Goal: Task Accomplishment & Management: Use online tool/utility

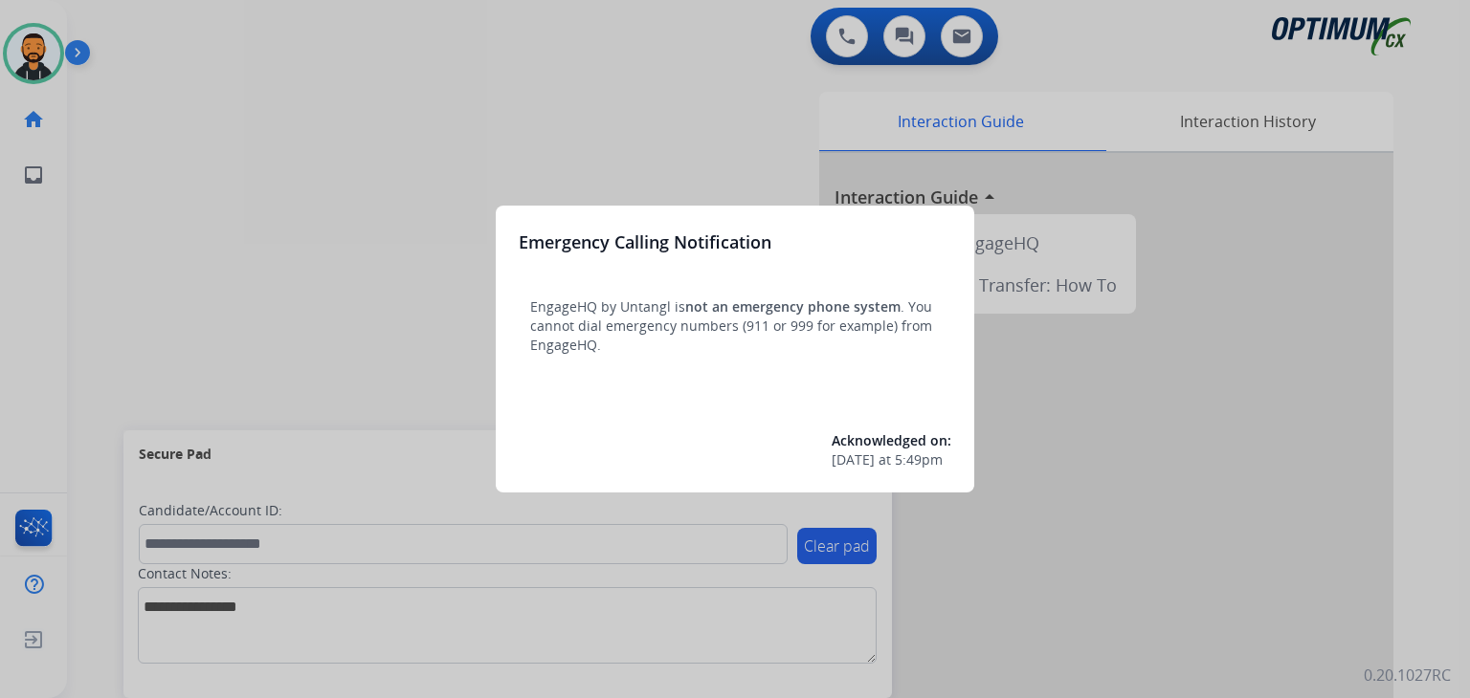
click at [299, 142] on div at bounding box center [735, 349] width 1470 height 698
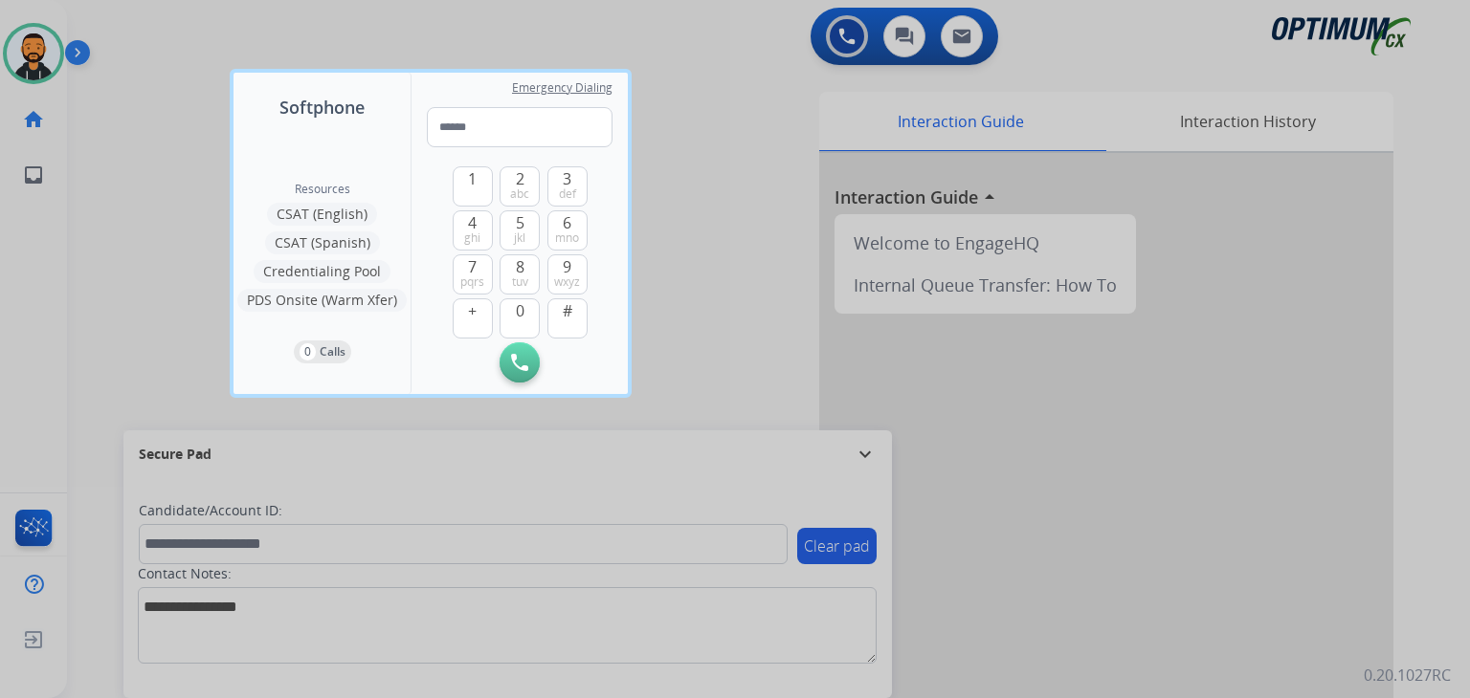
click at [56, 208] on div at bounding box center [735, 349] width 1470 height 698
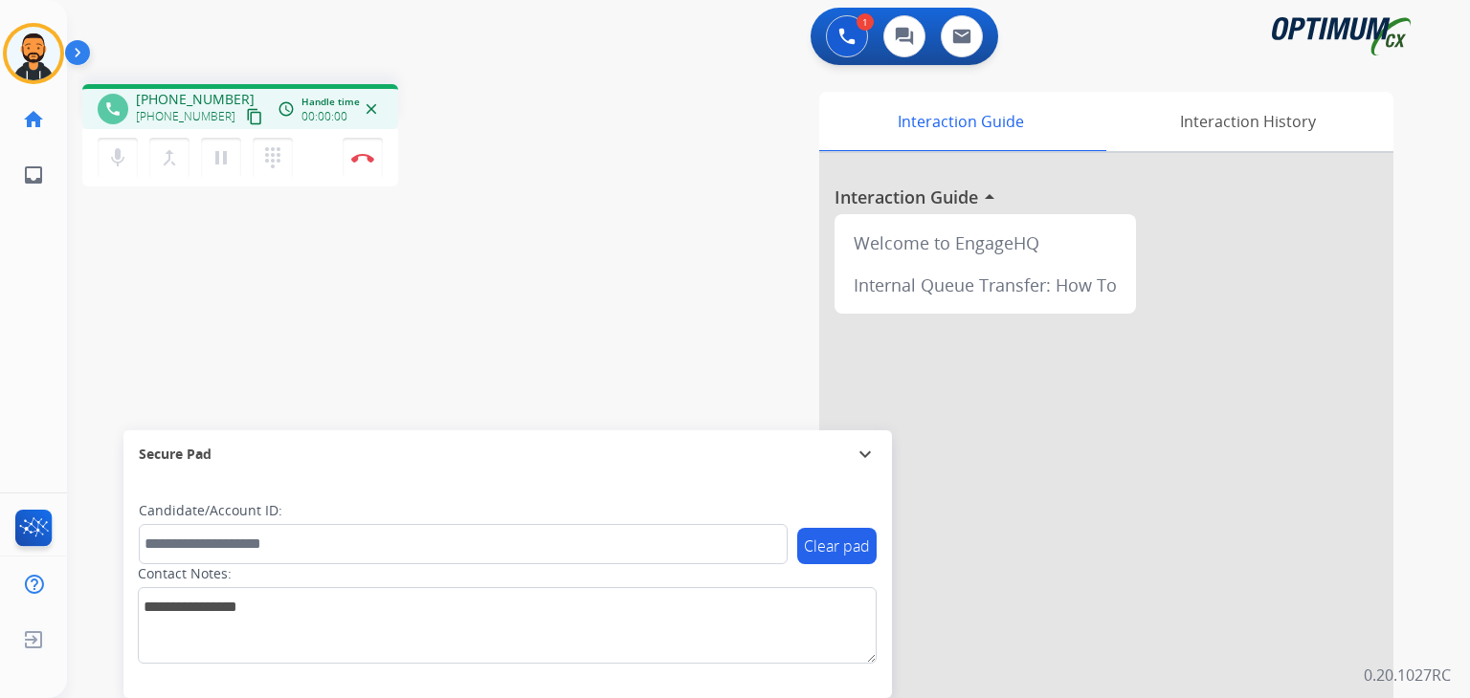
click at [246, 117] on mat-icon "content_copy" at bounding box center [254, 116] width 17 height 17
click at [246, 120] on mat-icon "content_copy" at bounding box center [254, 116] width 17 height 17
click at [363, 156] on img at bounding box center [362, 158] width 23 height 10
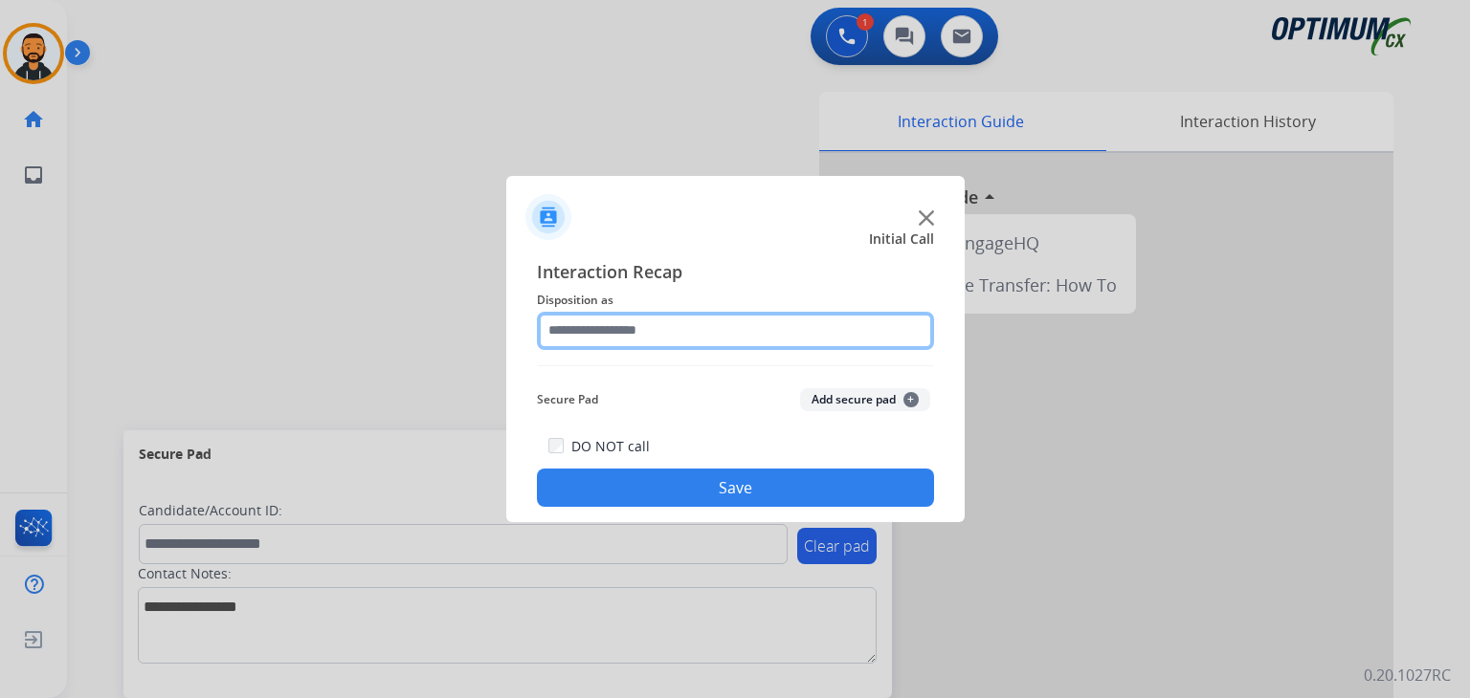
click at [618, 335] on input "text" at bounding box center [735, 331] width 397 height 38
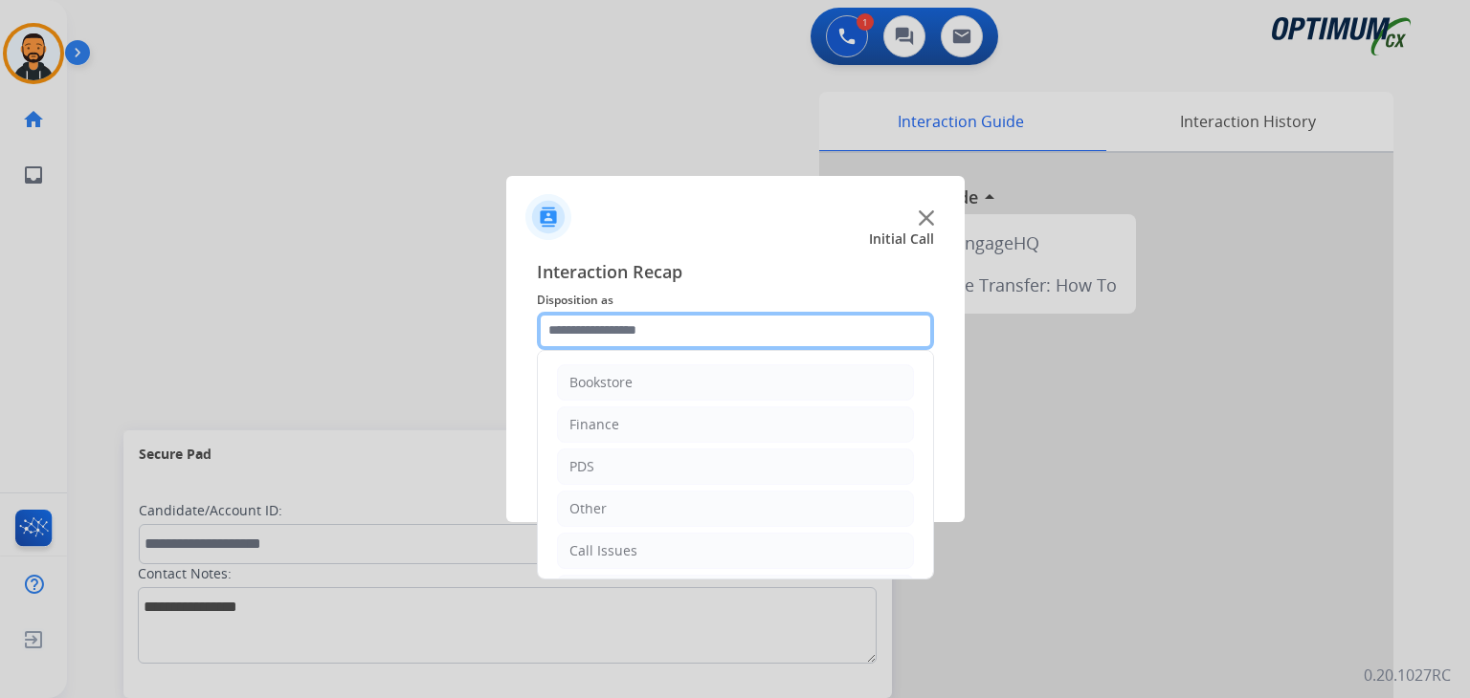
scroll to position [126, 0]
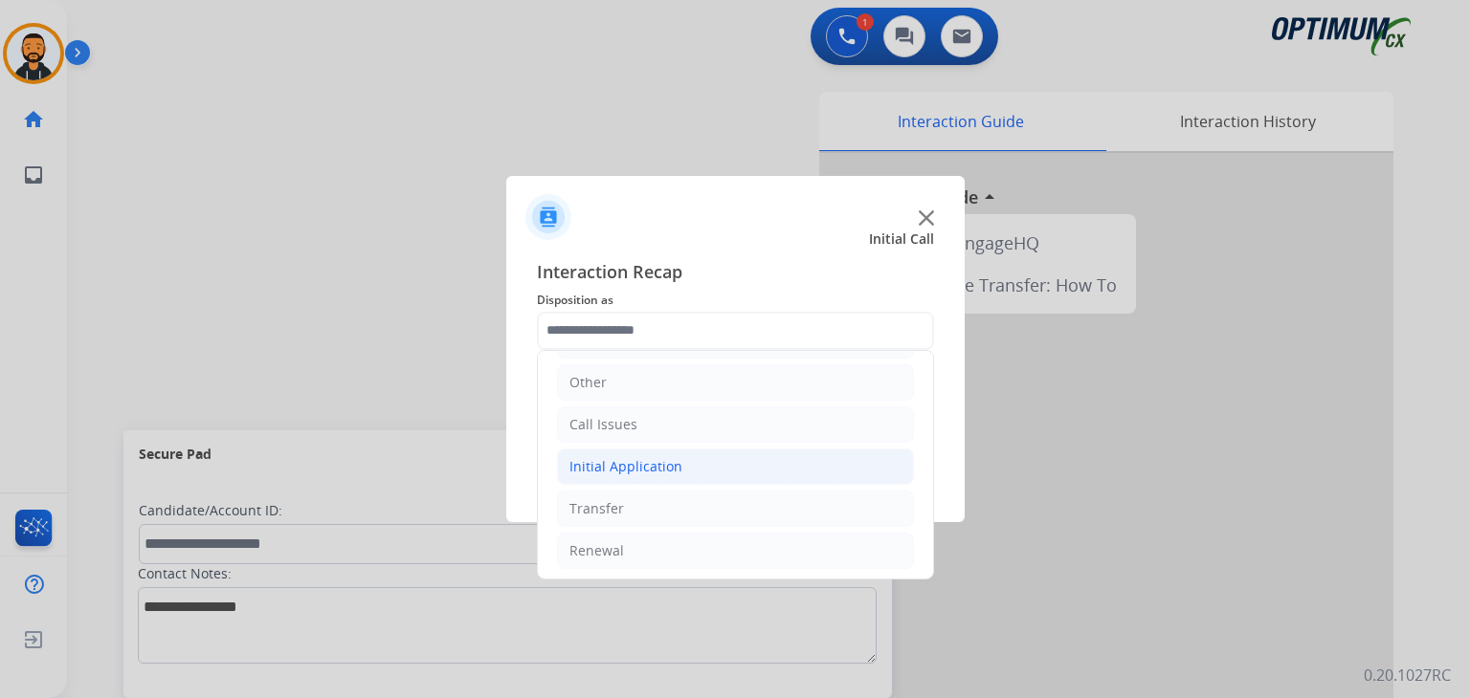
click at [614, 464] on div "Initial Application" at bounding box center [625, 466] width 113 height 19
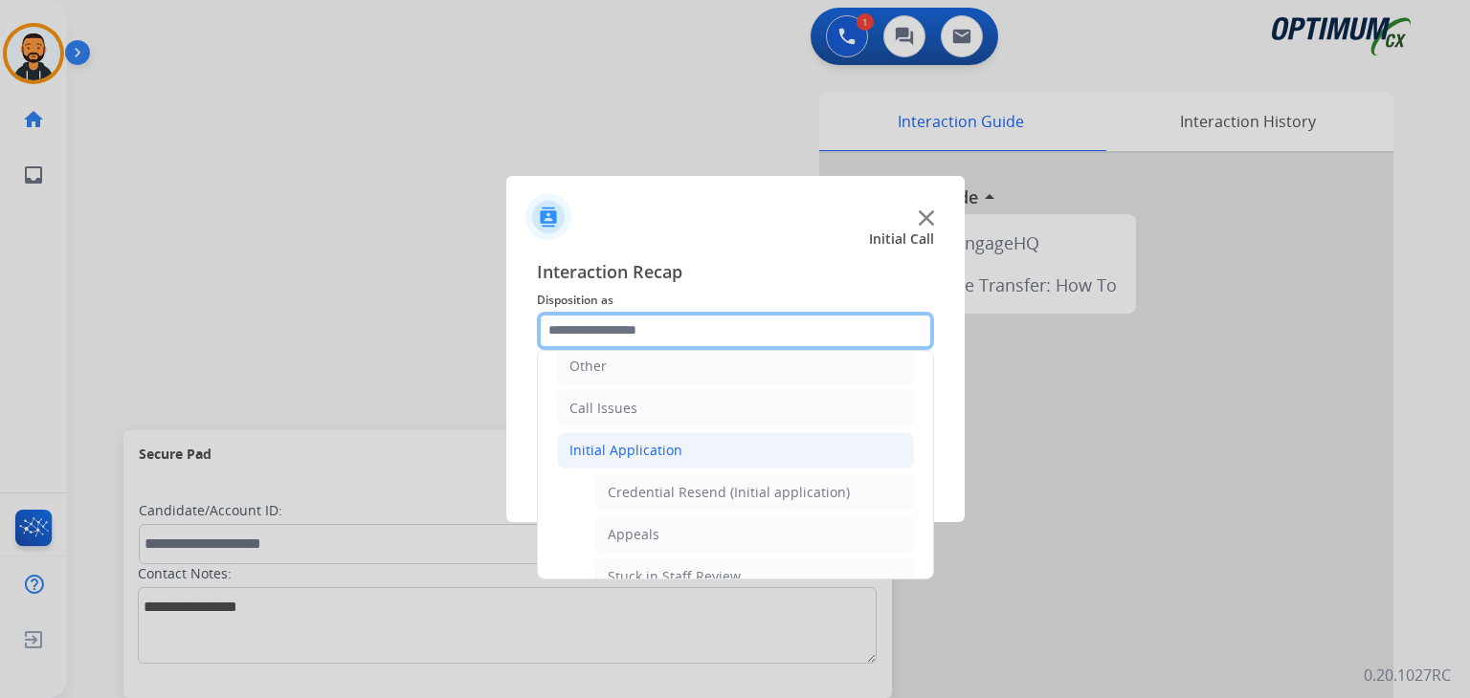
scroll to position [157, 0]
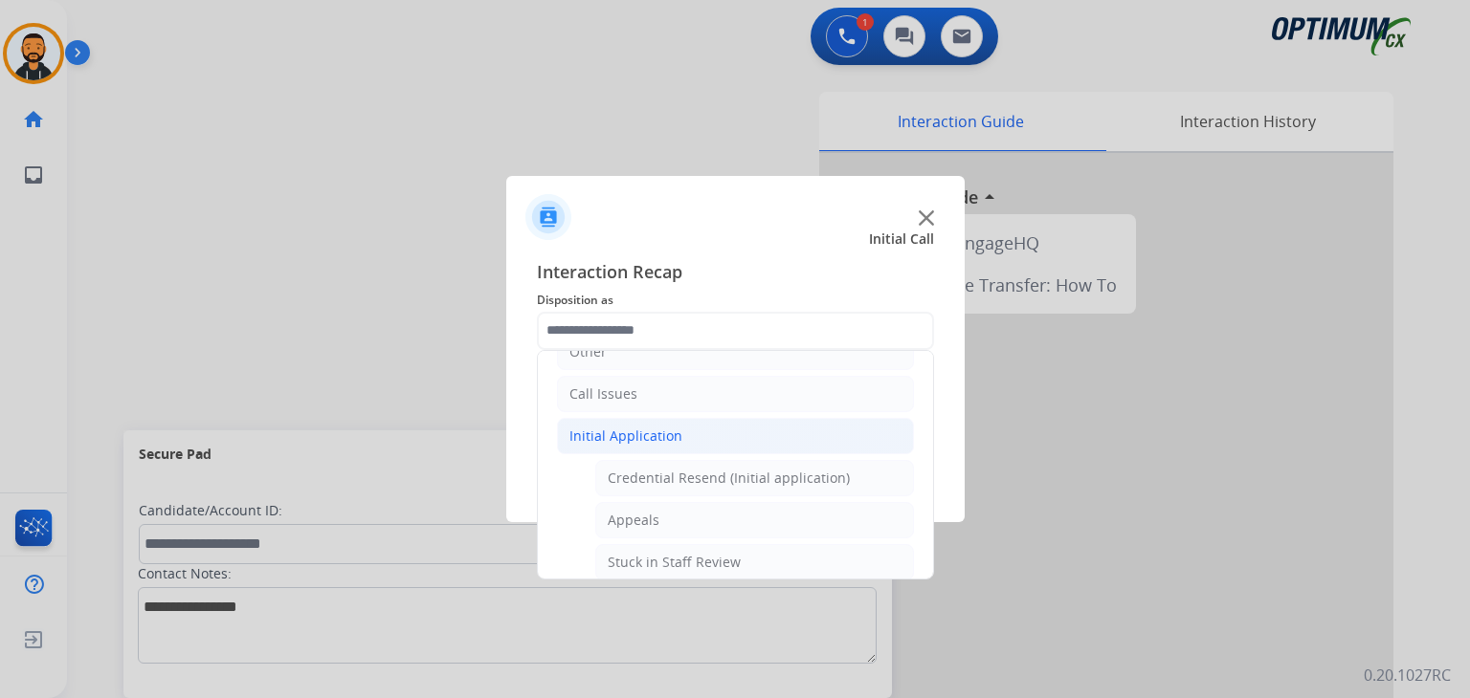
click at [677, 426] on li "Initial Application" at bounding box center [735, 436] width 357 height 36
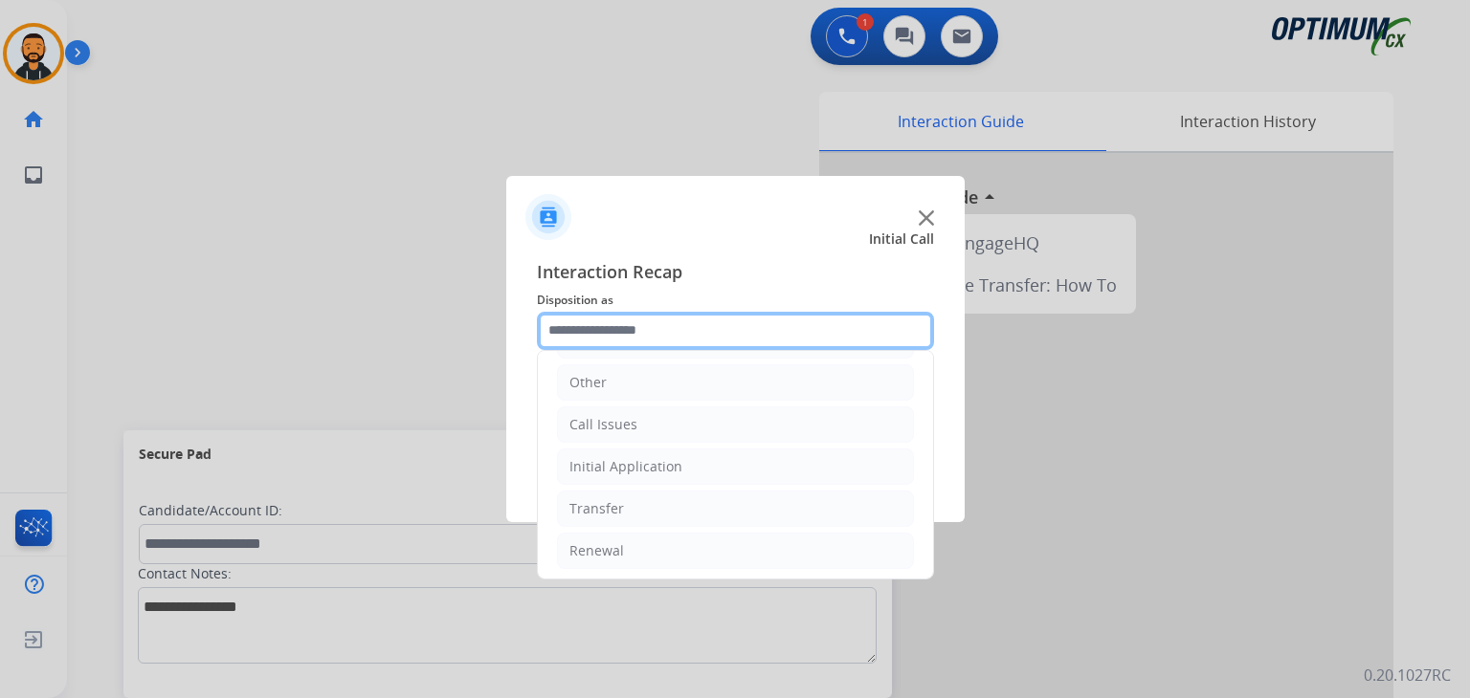
scroll to position [0, 0]
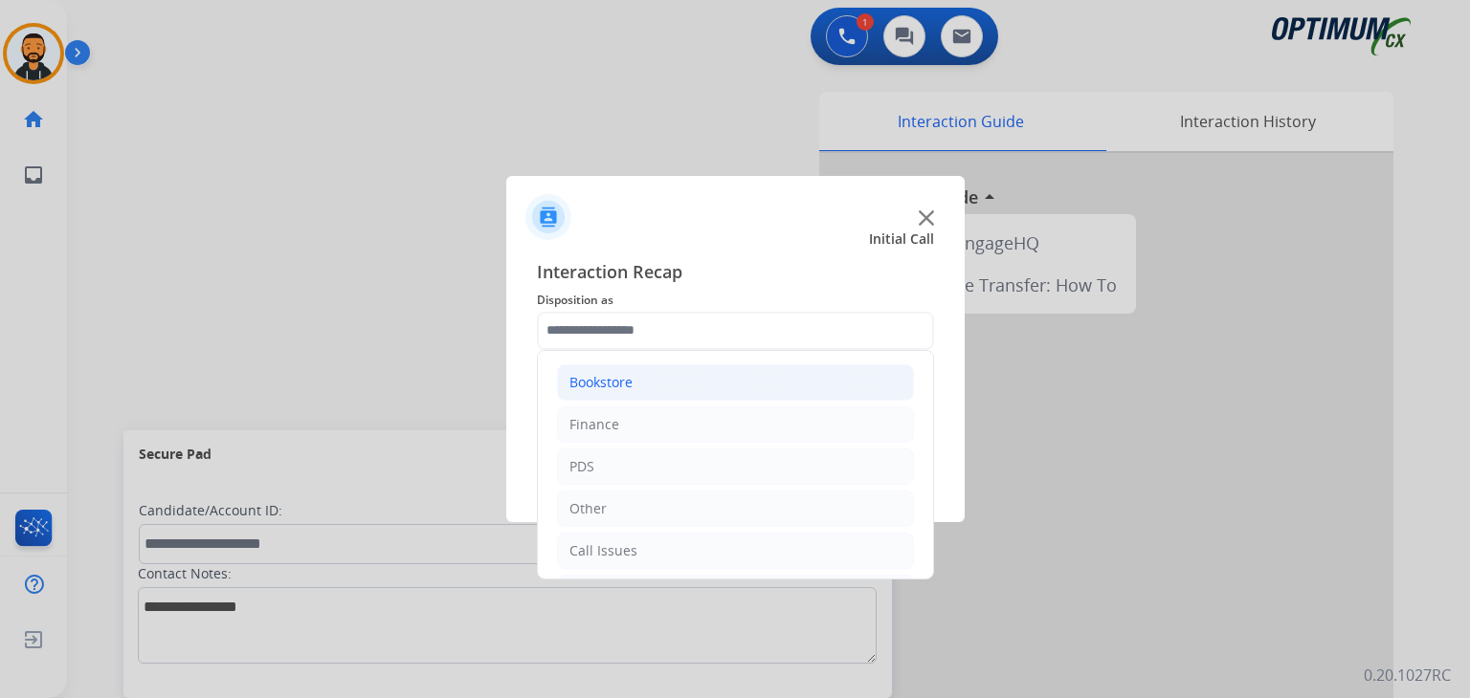
click at [675, 385] on li "Bookstore" at bounding box center [735, 383] width 357 height 36
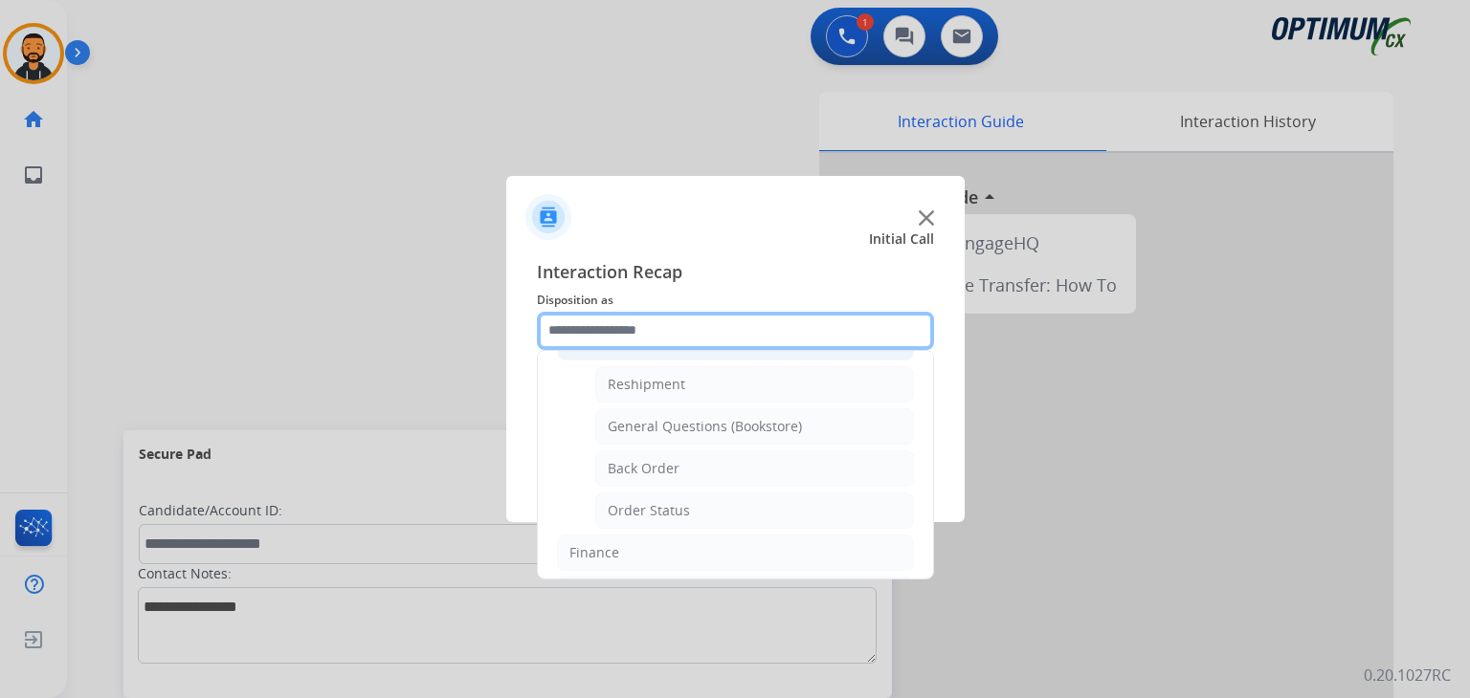
scroll to position [45, 0]
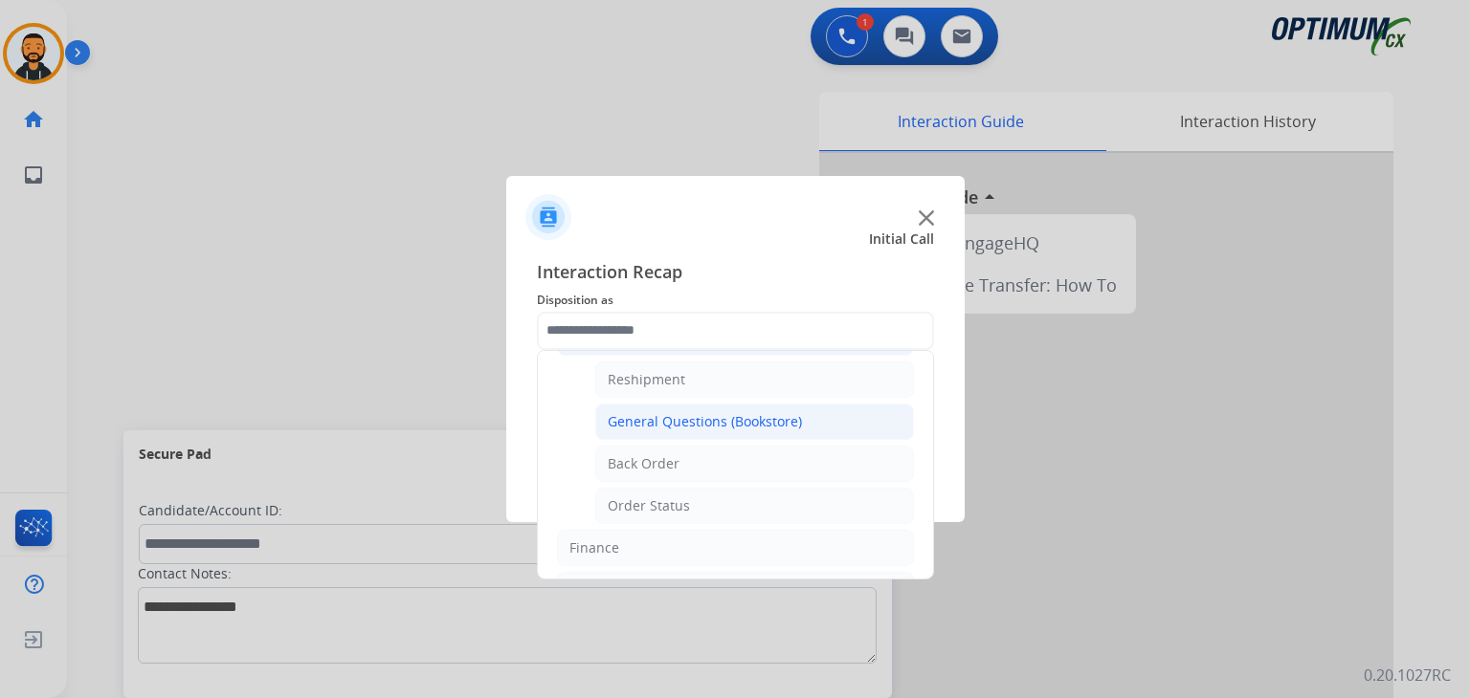
click at [743, 420] on div "General Questions (Bookstore)" at bounding box center [705, 421] width 194 height 19
type input "**********"
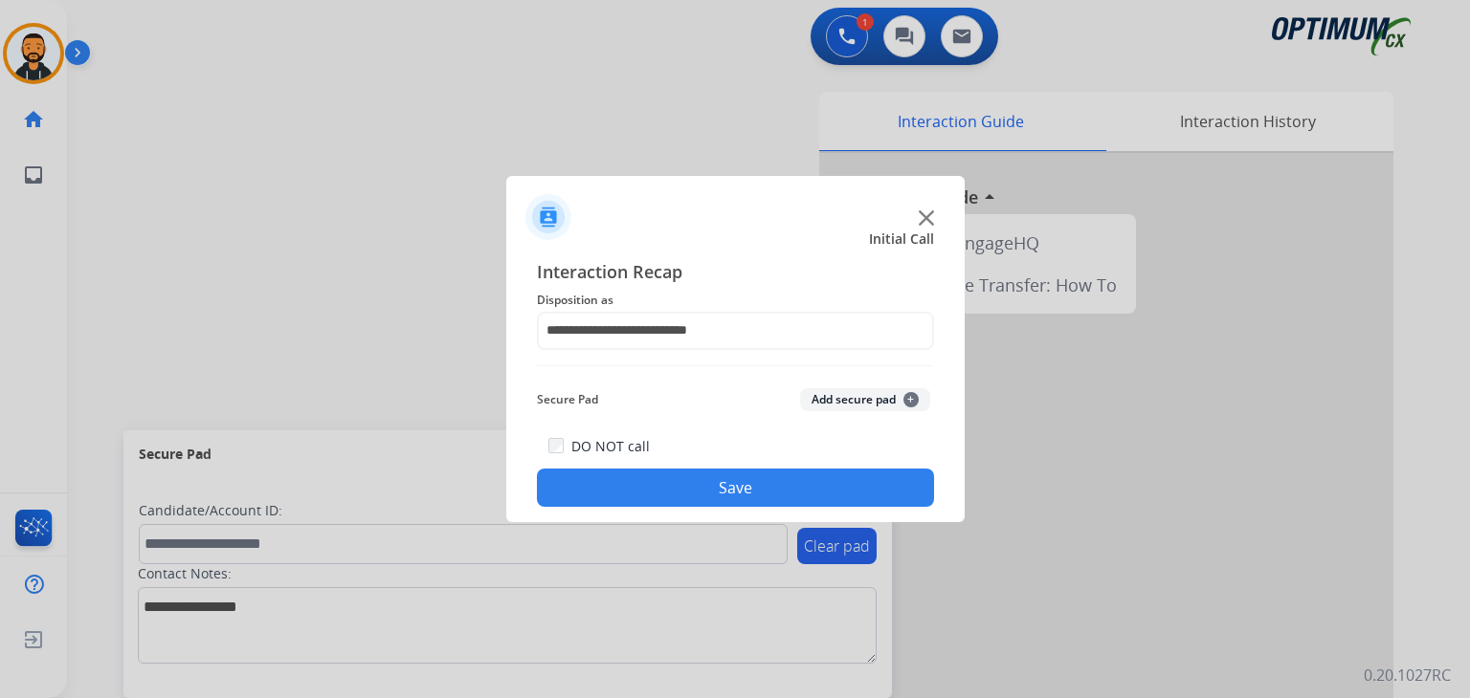
click at [675, 500] on button "Save" at bounding box center [735, 488] width 397 height 38
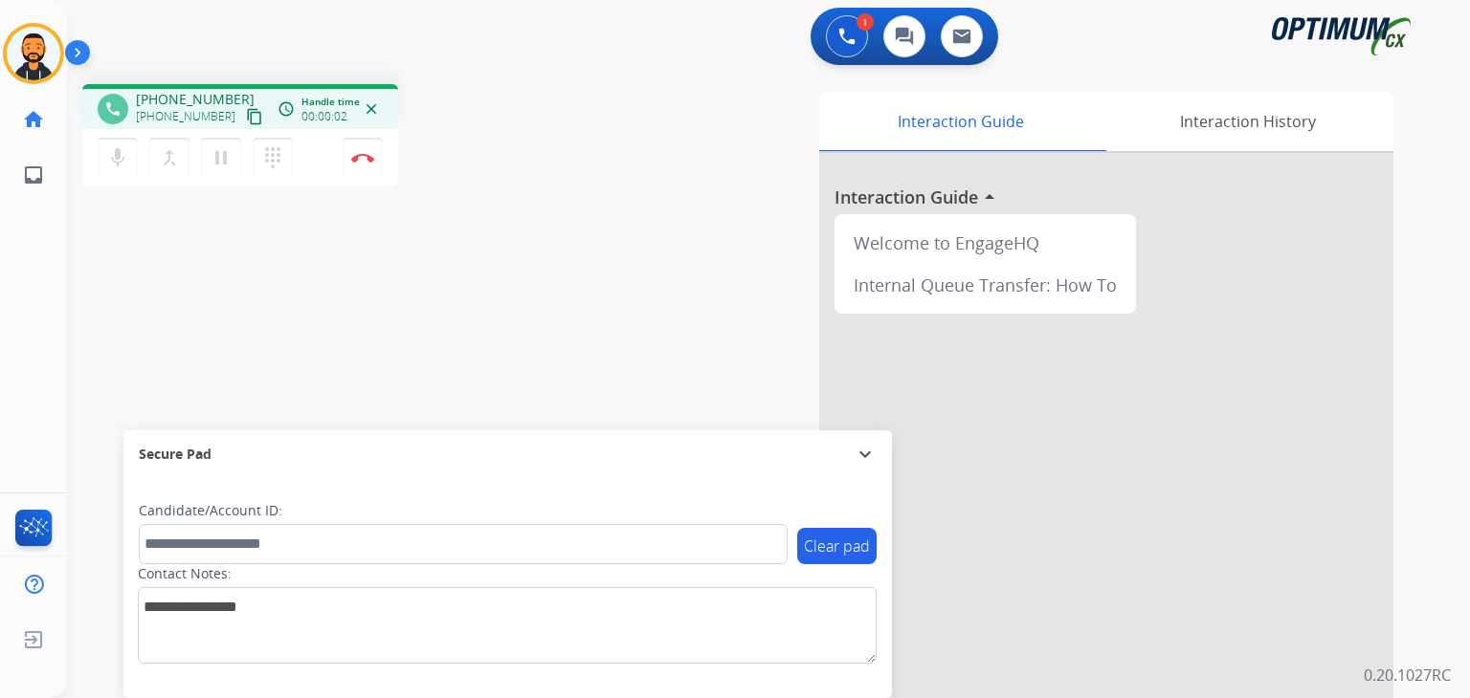
click at [243, 115] on button "content_copy" at bounding box center [254, 116] width 23 height 23
click at [361, 163] on button "Disconnect" at bounding box center [363, 158] width 40 height 40
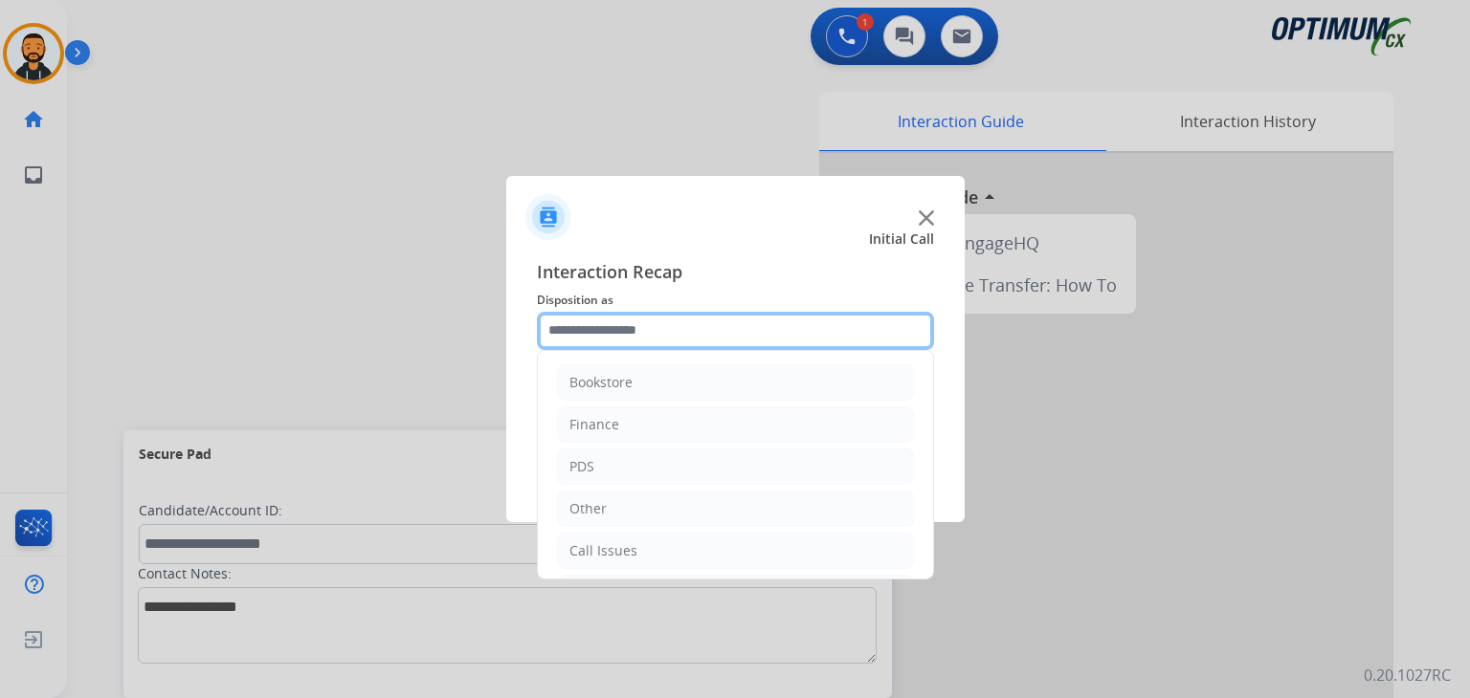
click at [654, 322] on input "text" at bounding box center [735, 331] width 397 height 38
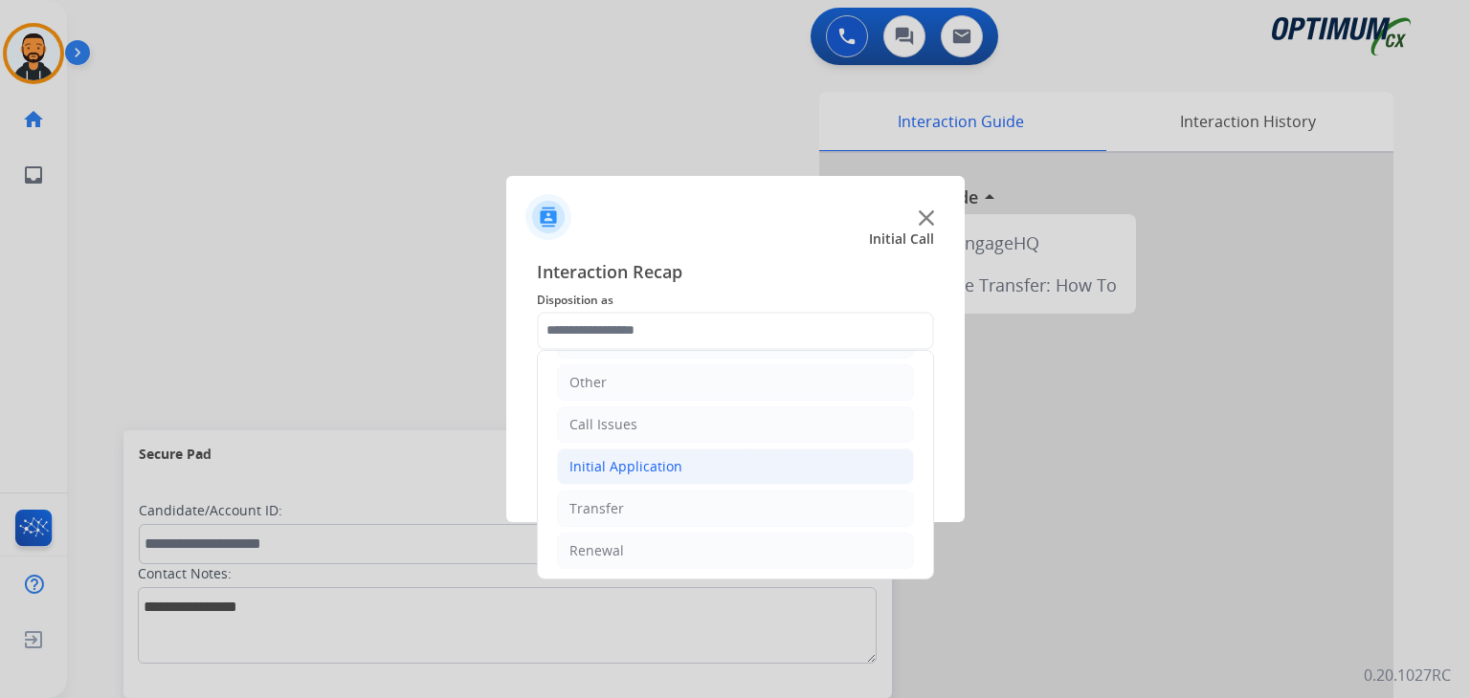
click at [682, 469] on li "Initial Application" at bounding box center [735, 467] width 357 height 36
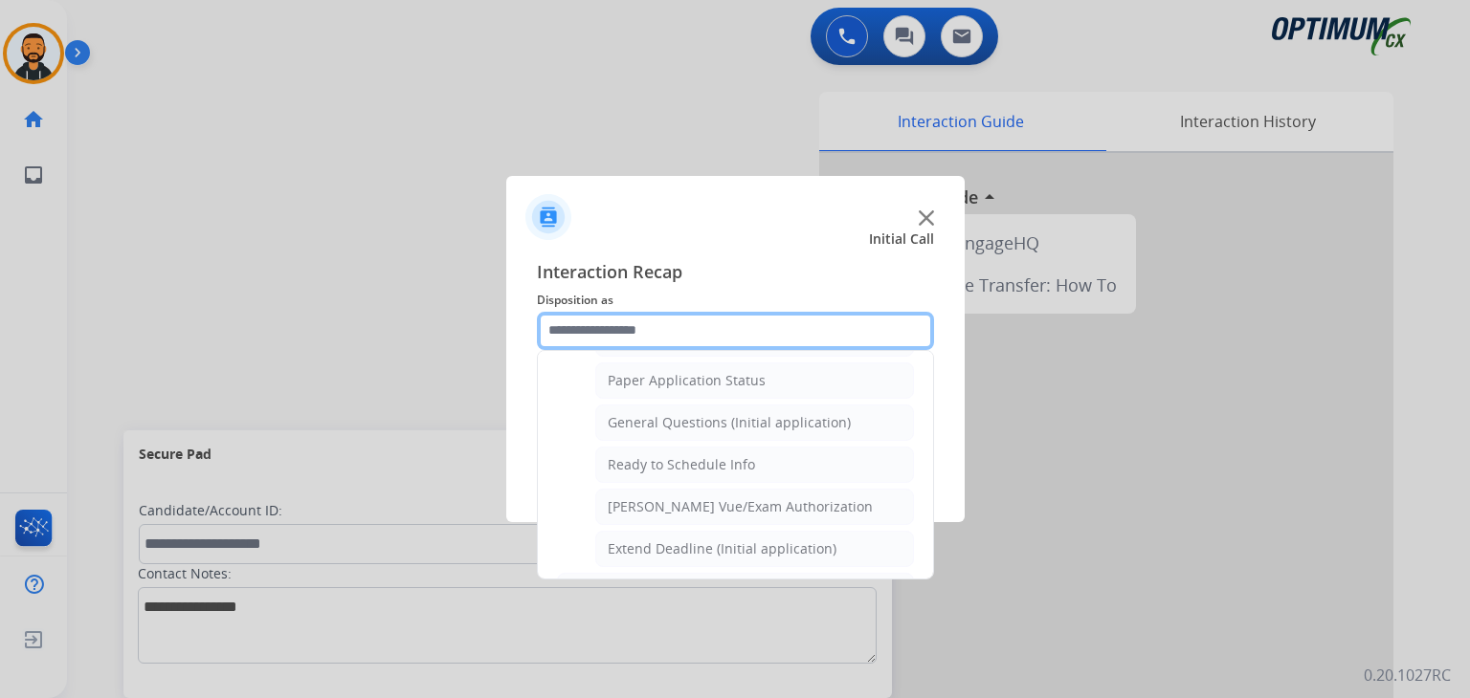
scroll to position [1077, 0]
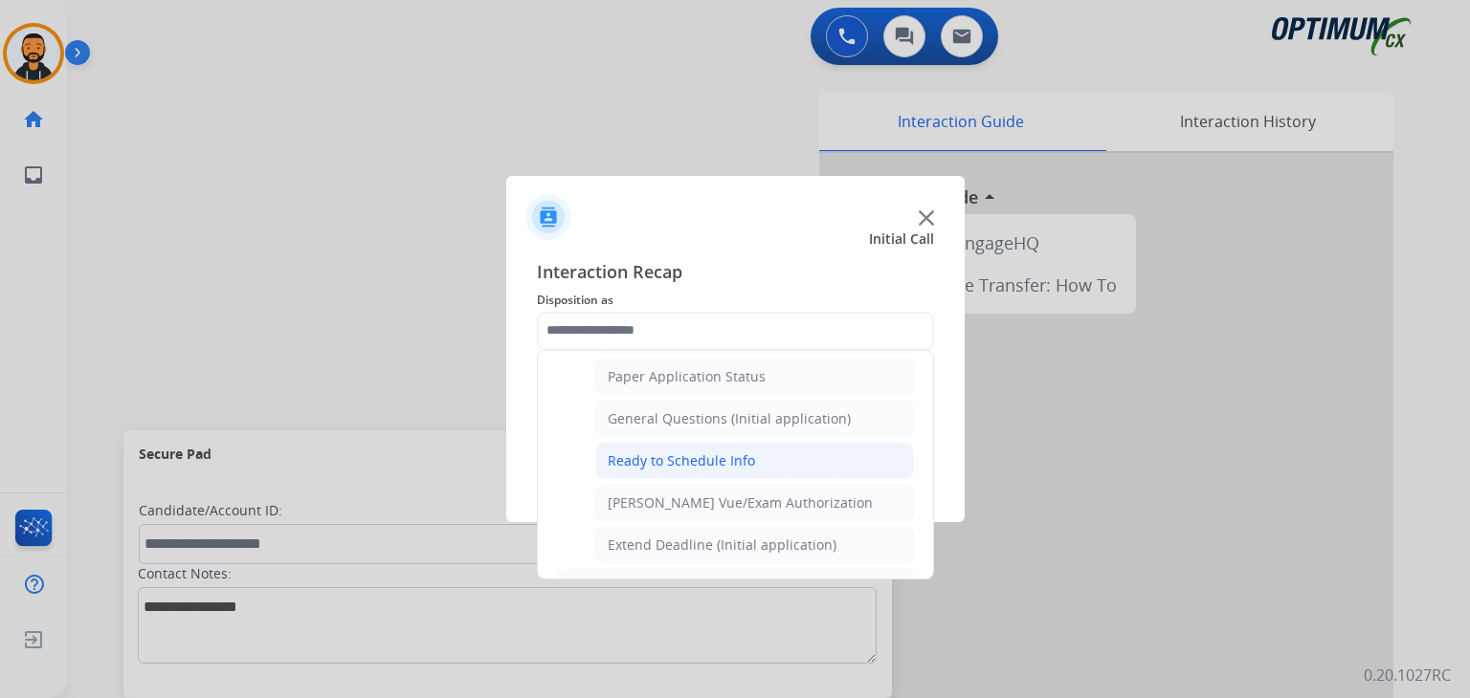
click at [763, 457] on li "Ready to Schedule Info" at bounding box center [754, 461] width 319 height 36
type input "**********"
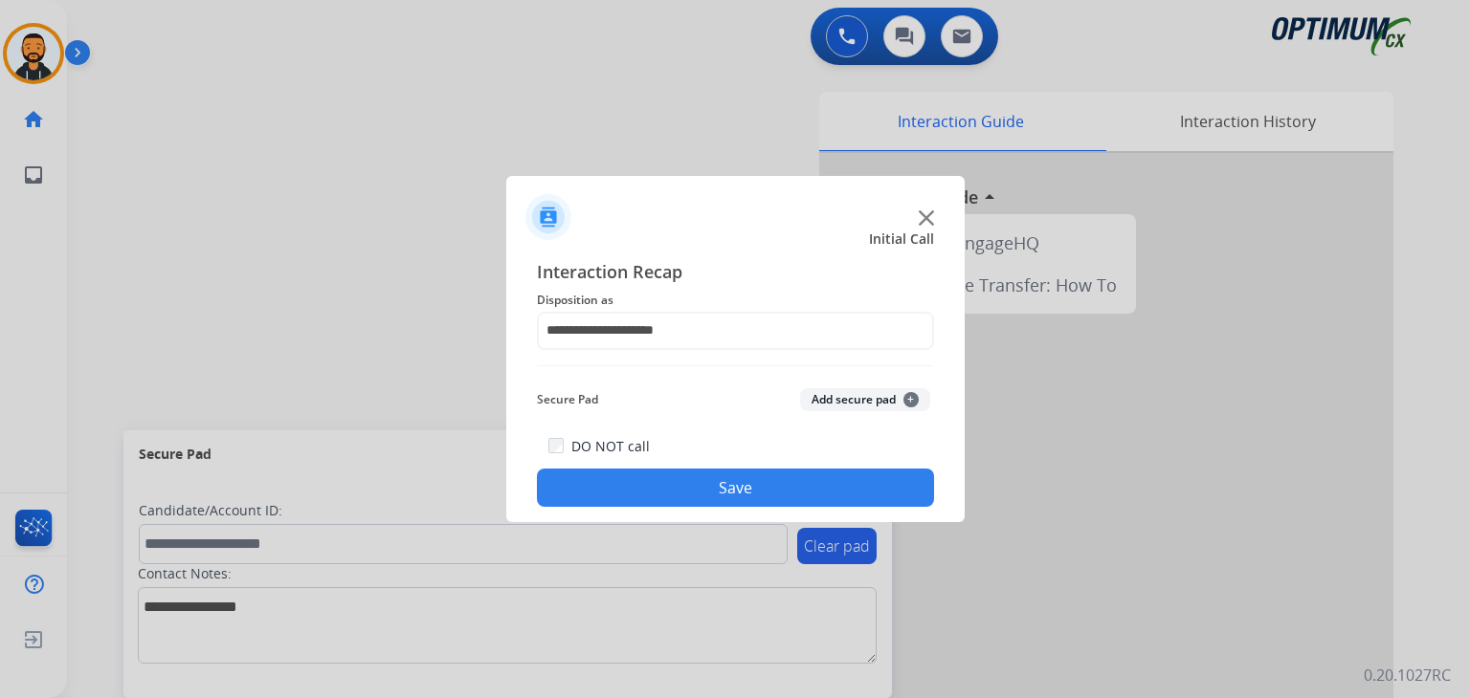
click at [677, 488] on button "Save" at bounding box center [735, 488] width 397 height 38
click at [233, 113] on div at bounding box center [735, 349] width 1470 height 698
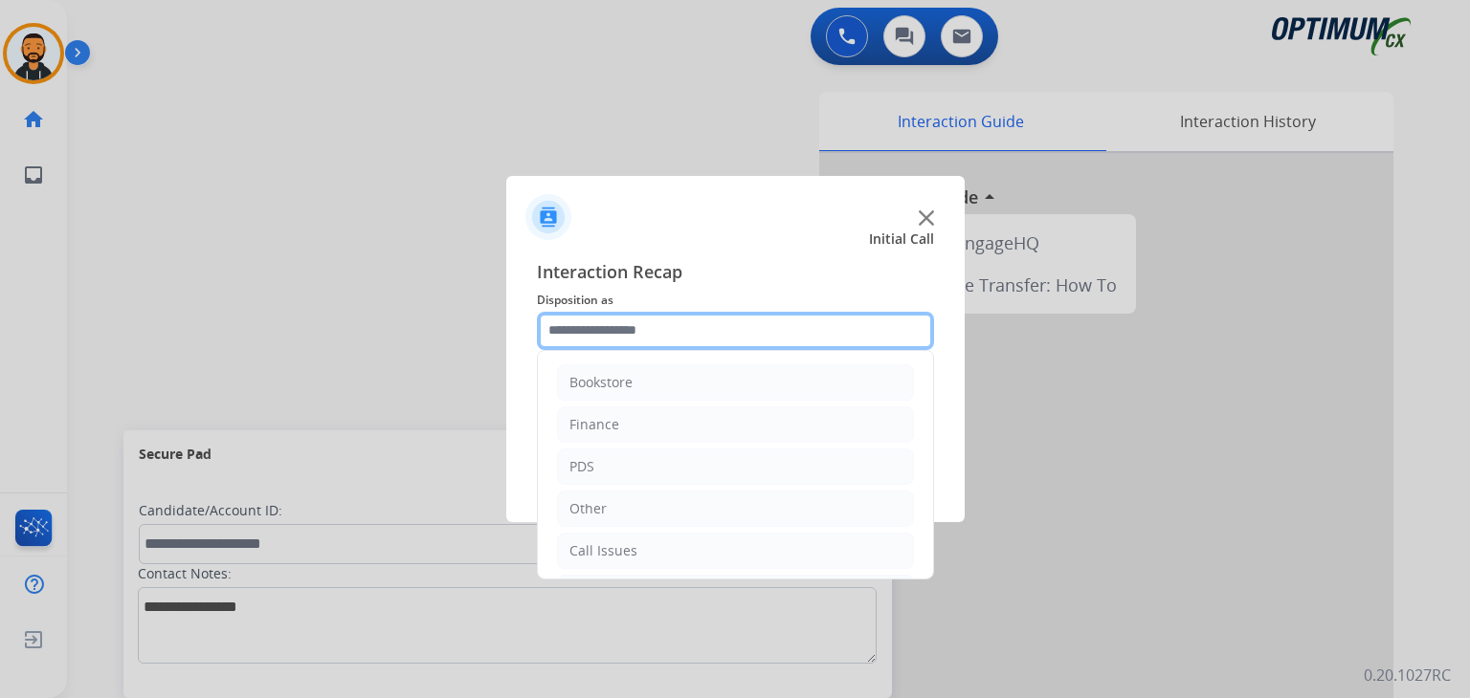
click at [672, 326] on input "text" at bounding box center [735, 331] width 397 height 38
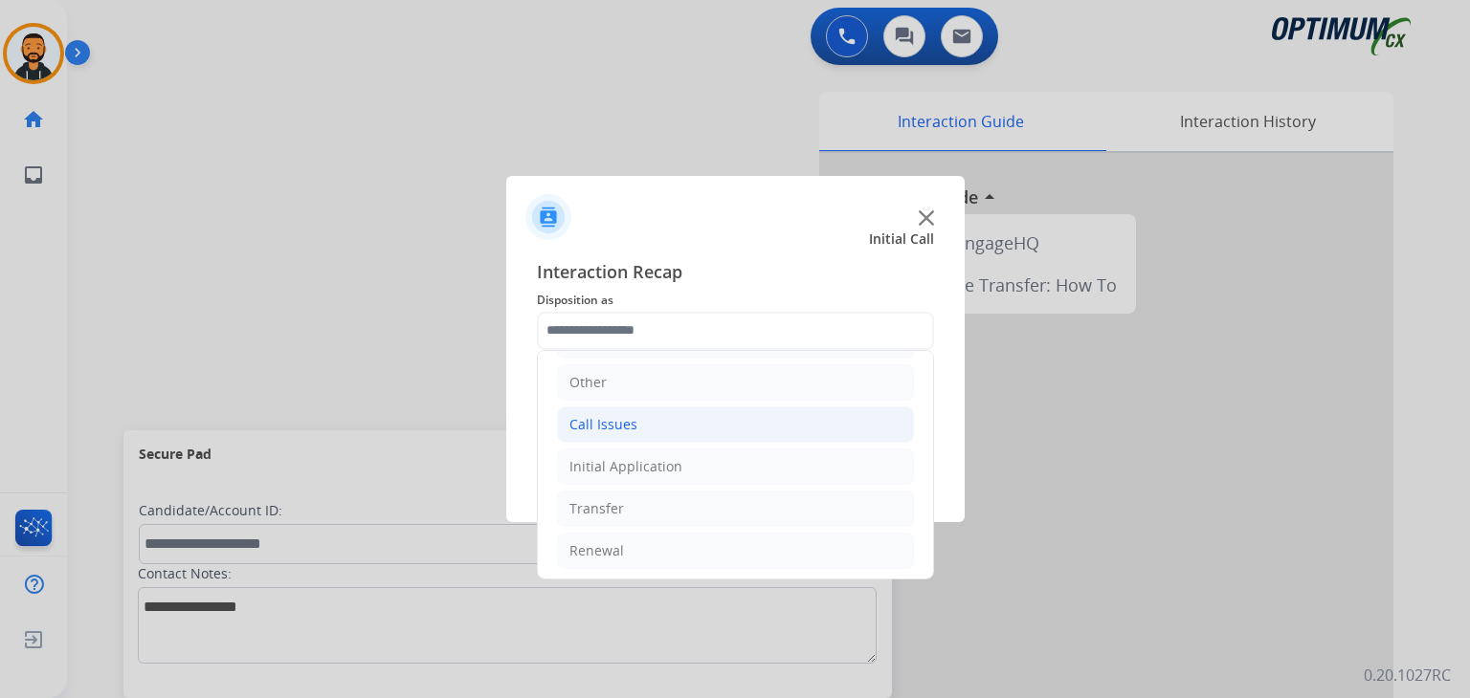
click at [683, 422] on li "Call Issues" at bounding box center [735, 425] width 357 height 36
click at [671, 552] on div "Dropped Call" at bounding box center [650, 551] width 84 height 19
type input "**********"
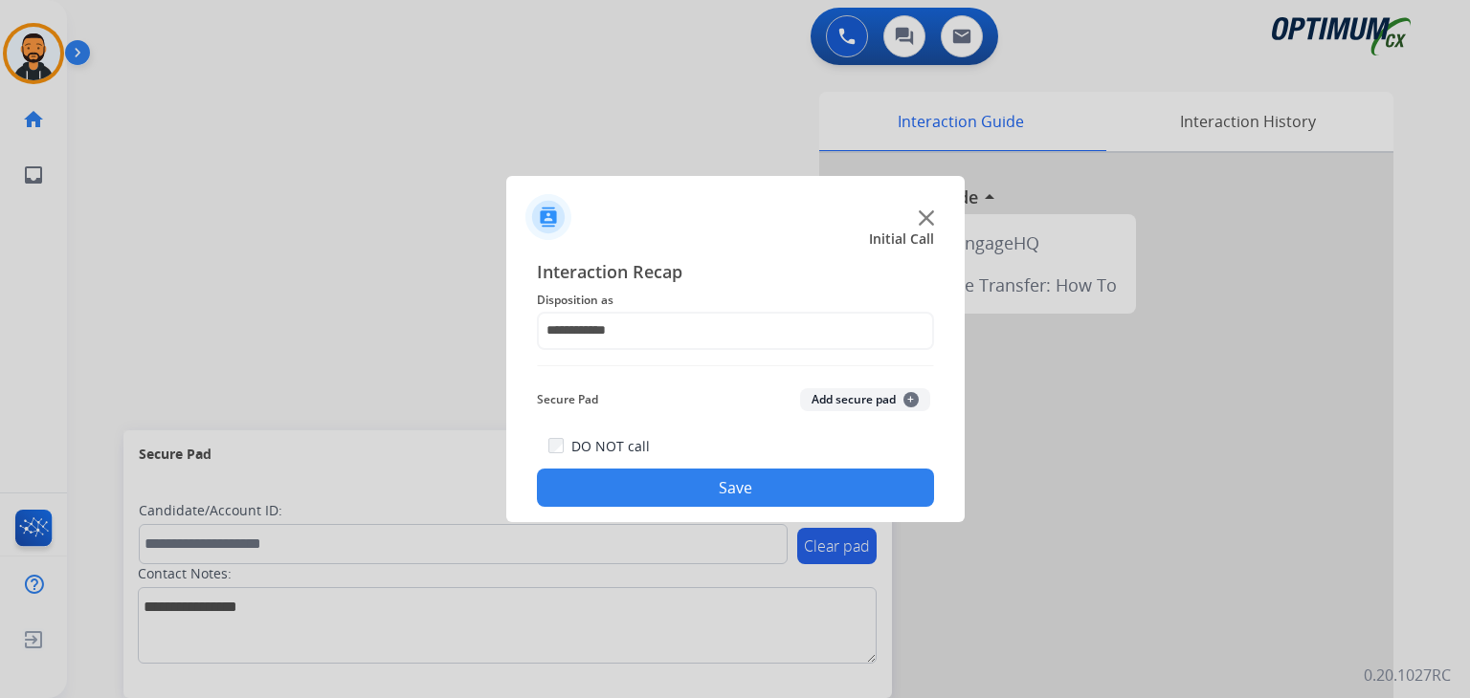
click at [673, 484] on button "Save" at bounding box center [735, 488] width 397 height 38
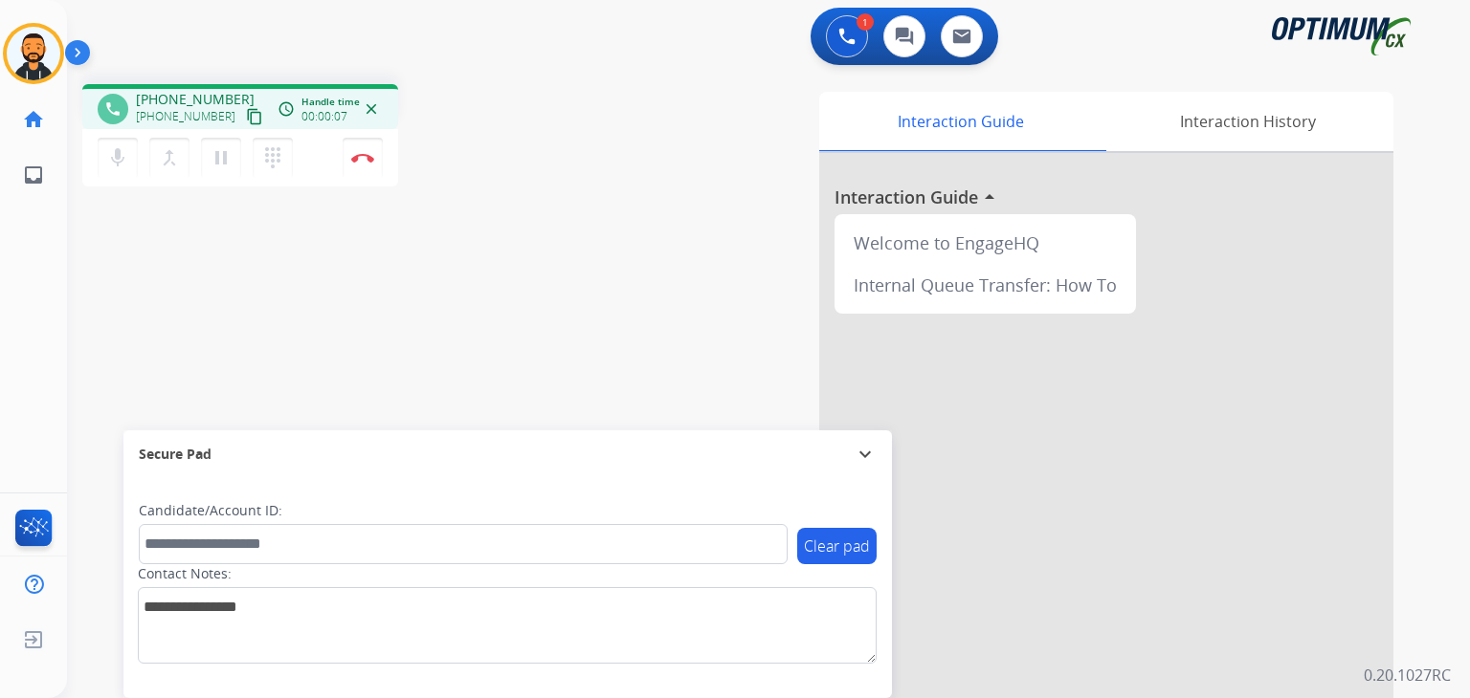
click at [246, 114] on mat-icon "content_copy" at bounding box center [254, 116] width 17 height 17
click at [356, 144] on button "Disconnect" at bounding box center [363, 158] width 40 height 40
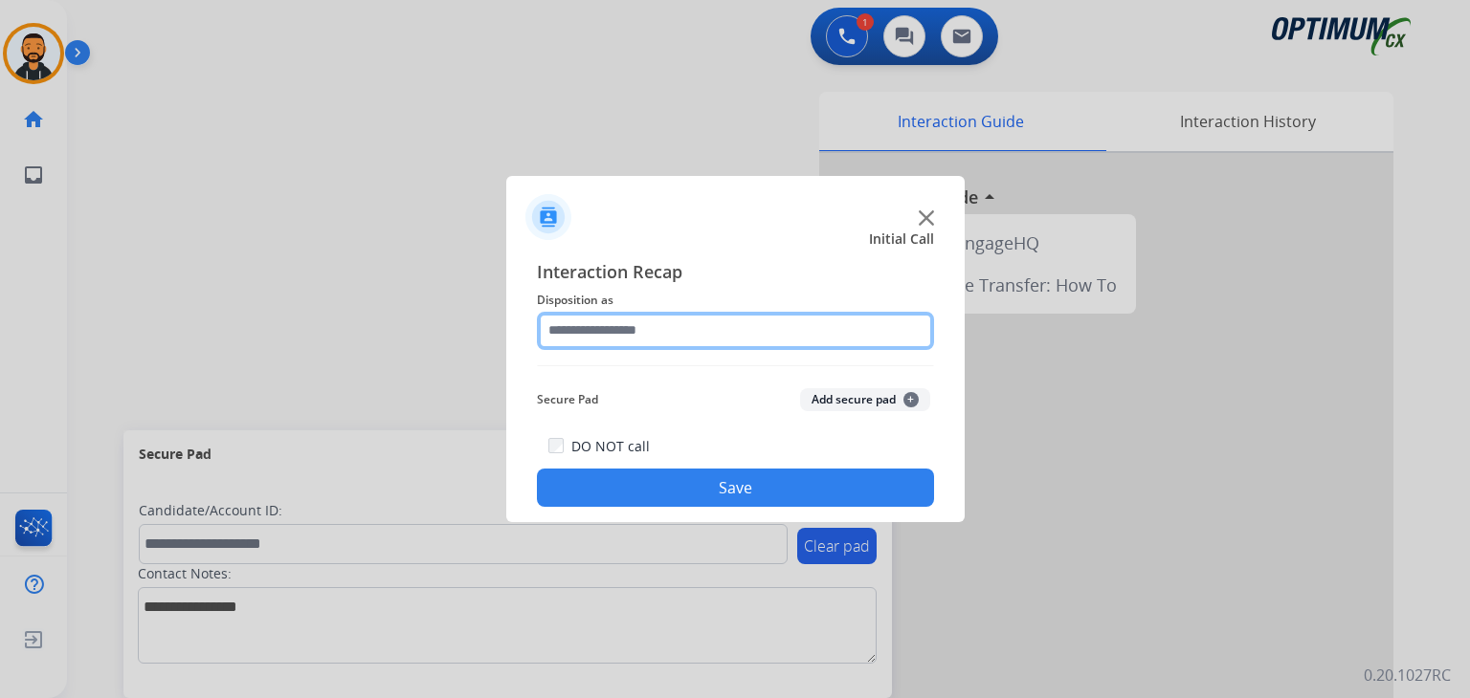
click at [620, 322] on input "text" at bounding box center [735, 331] width 397 height 38
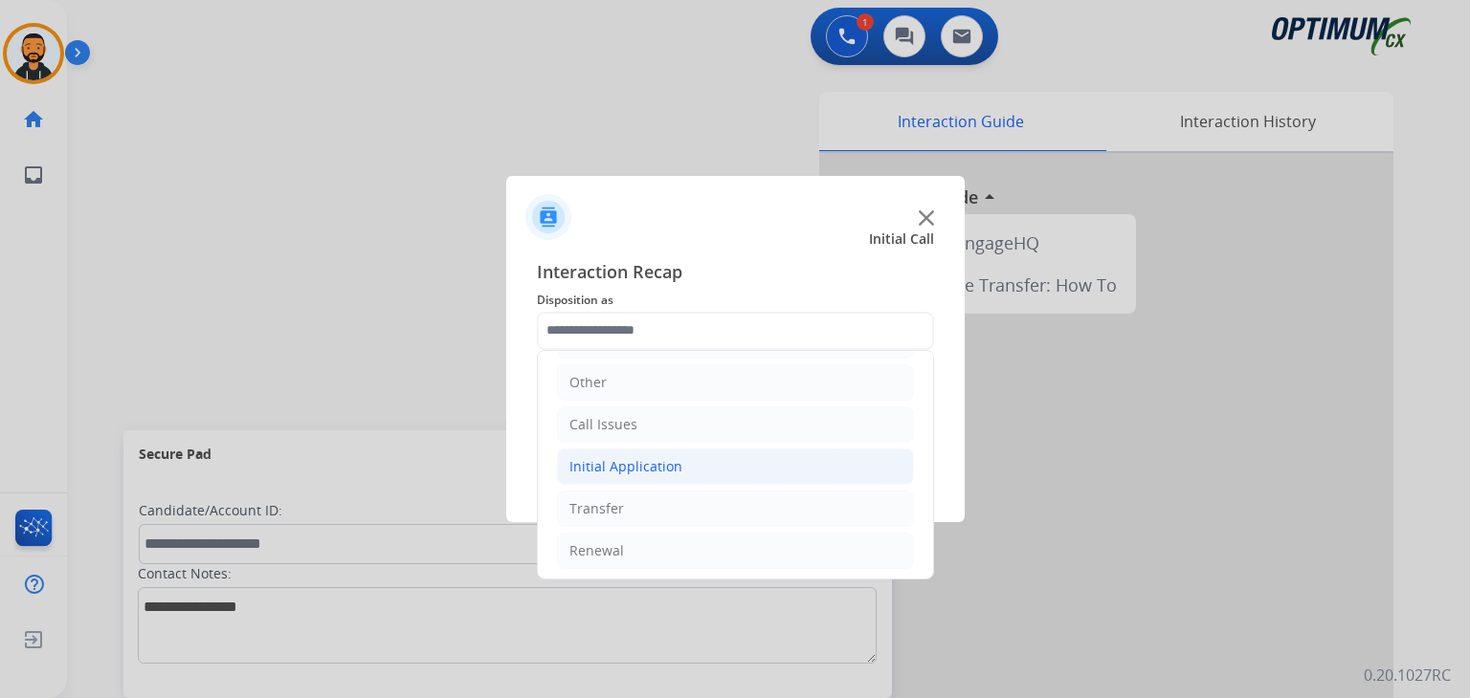
click at [637, 470] on div "Initial Application" at bounding box center [625, 466] width 113 height 19
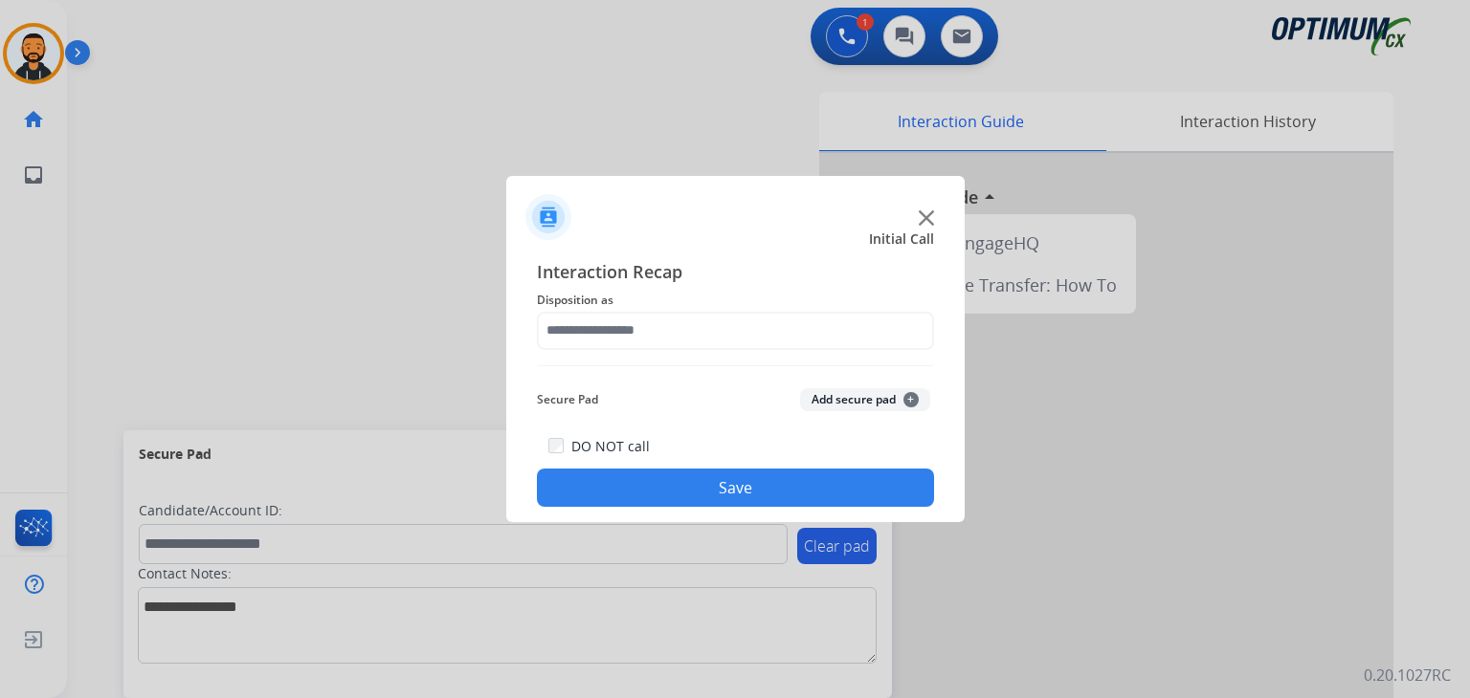
click at [637, 470] on button "Save" at bounding box center [735, 488] width 397 height 38
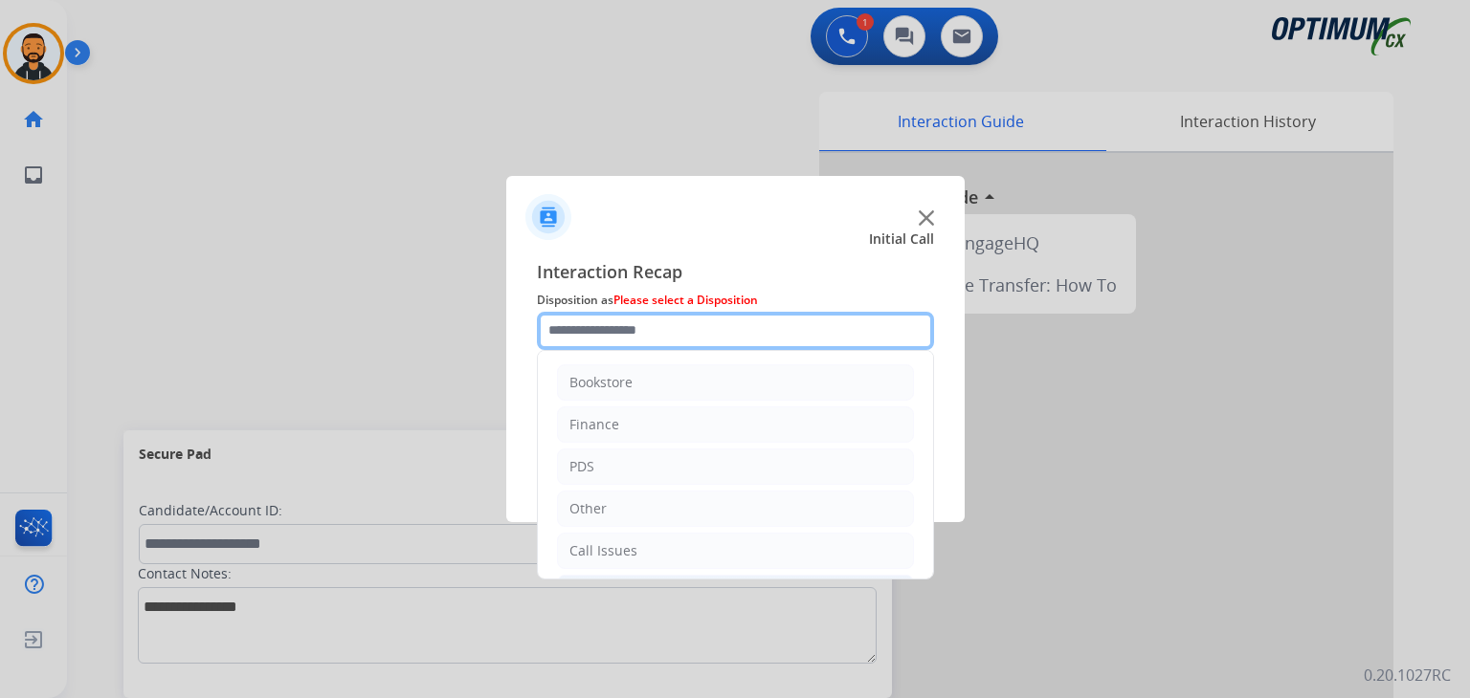
click at [634, 338] on input "text" at bounding box center [735, 331] width 397 height 38
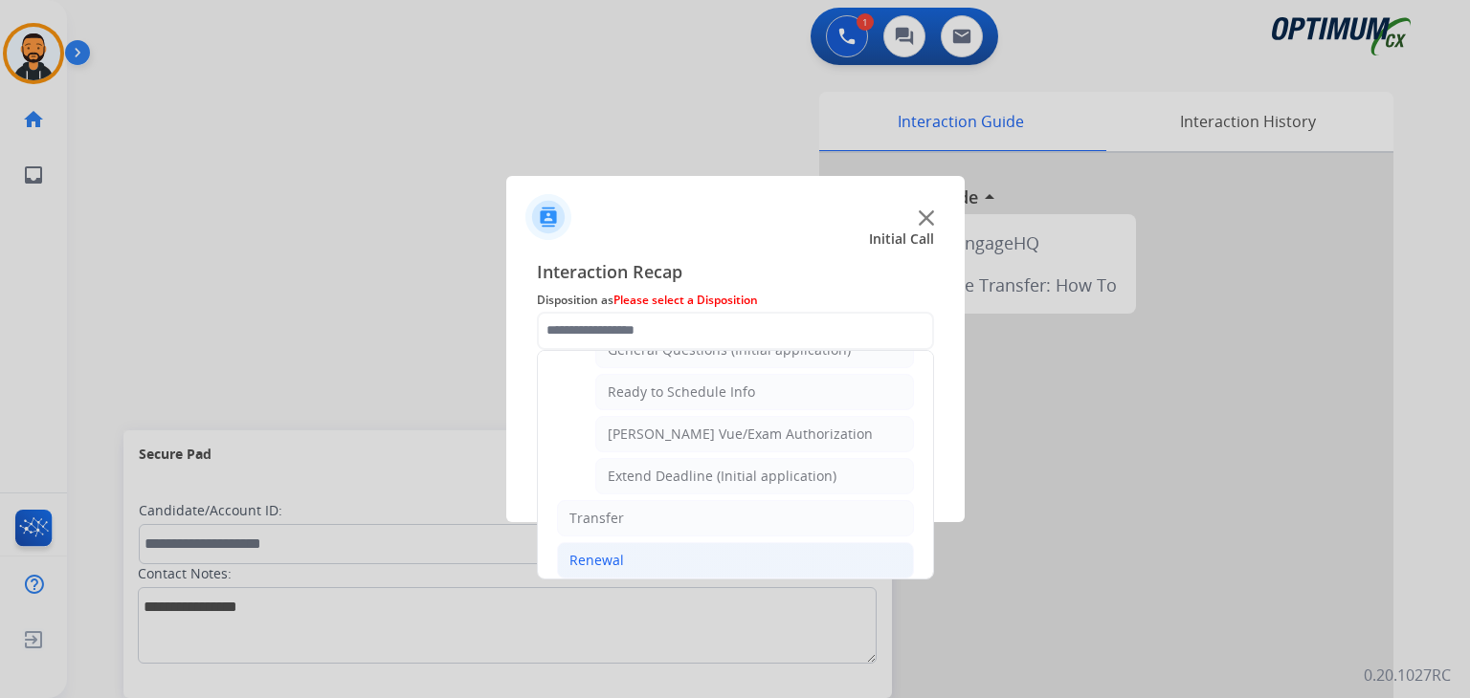
click at [633, 560] on li "Renewal" at bounding box center [735, 561] width 357 height 36
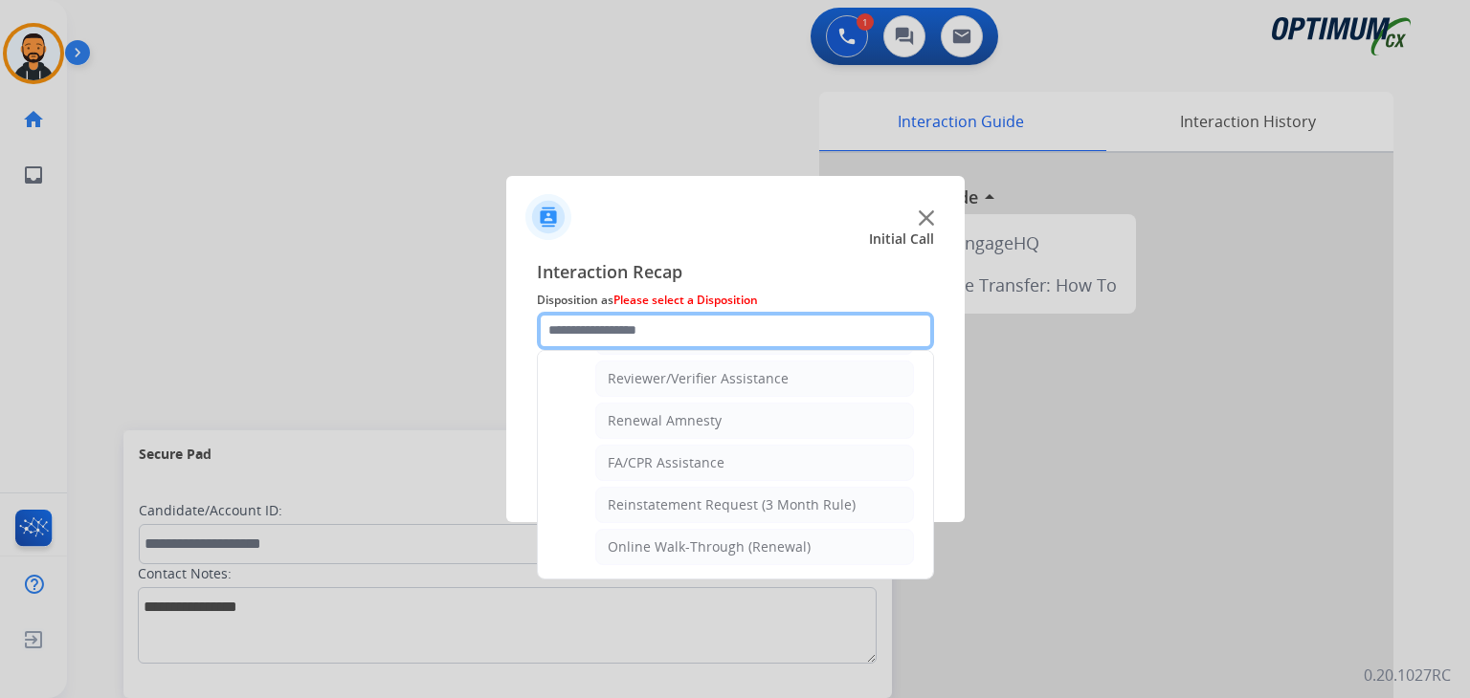
scroll to position [730, 0]
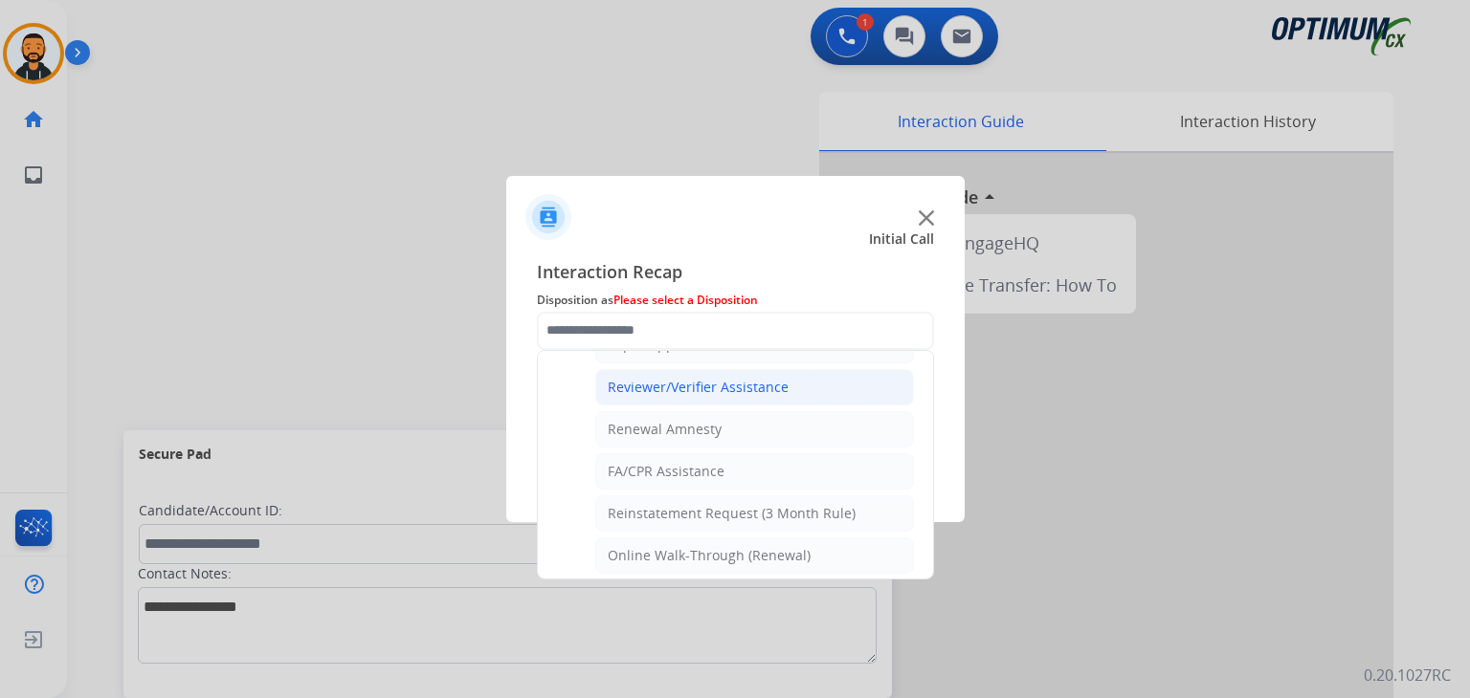
click at [723, 378] on div "Reviewer/Verifier Assistance" at bounding box center [698, 387] width 181 height 19
type input "**********"
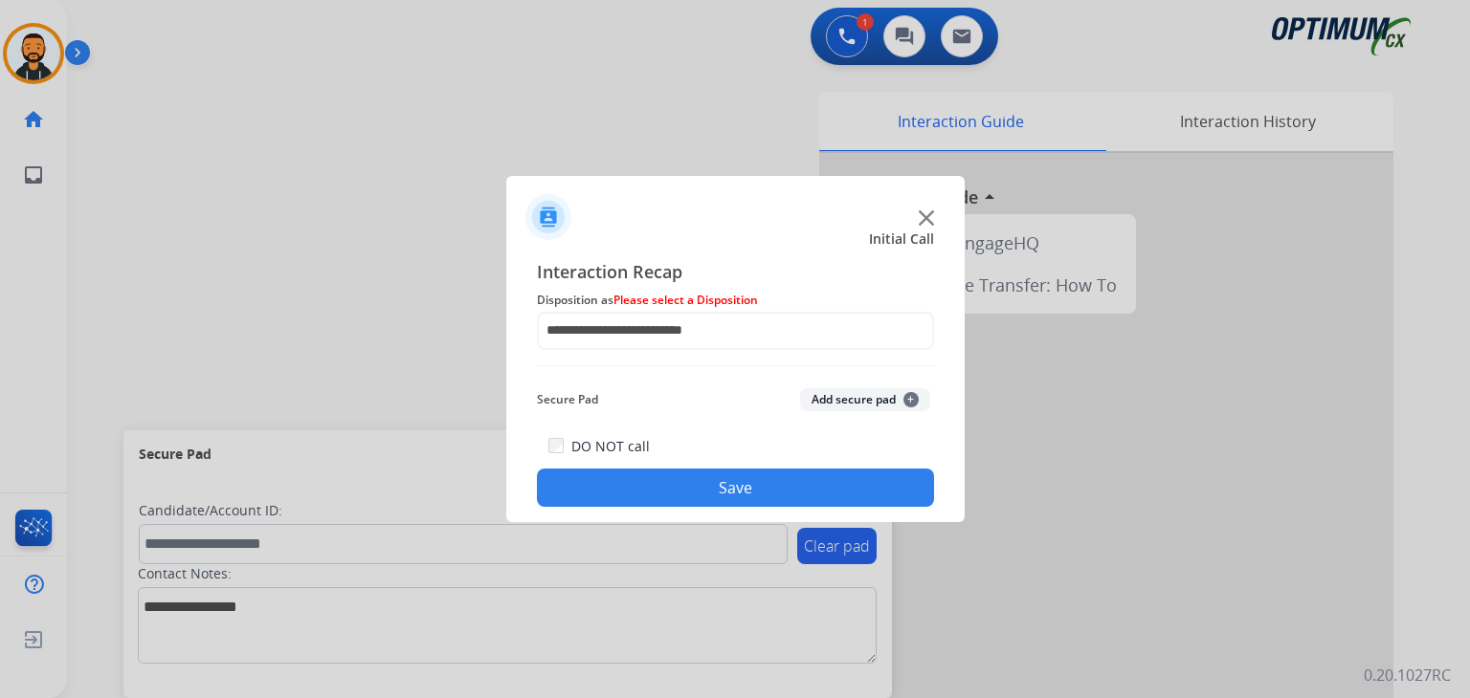
click at [640, 490] on button "Save" at bounding box center [735, 488] width 397 height 38
